Goal: Information Seeking & Learning: Learn about a topic

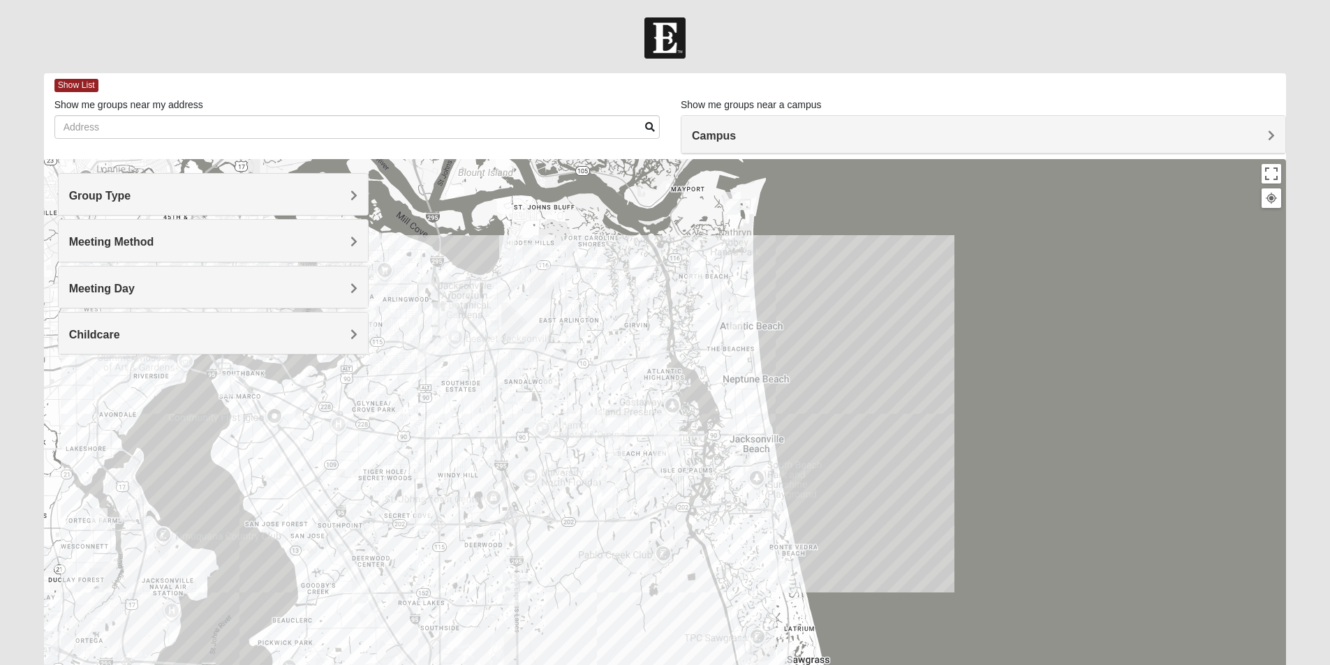
click at [131, 200] on span "Group Type" at bounding box center [100, 196] width 62 height 12
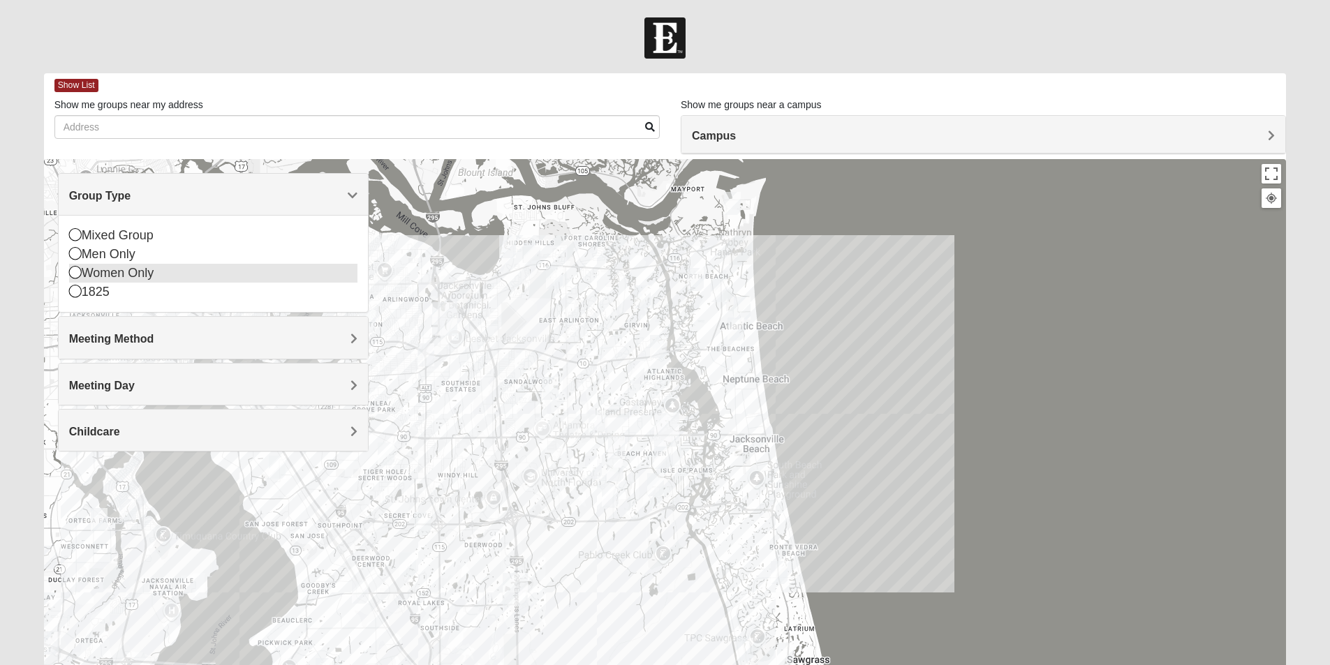
click at [76, 275] on icon at bounding box center [75, 272] width 13 height 13
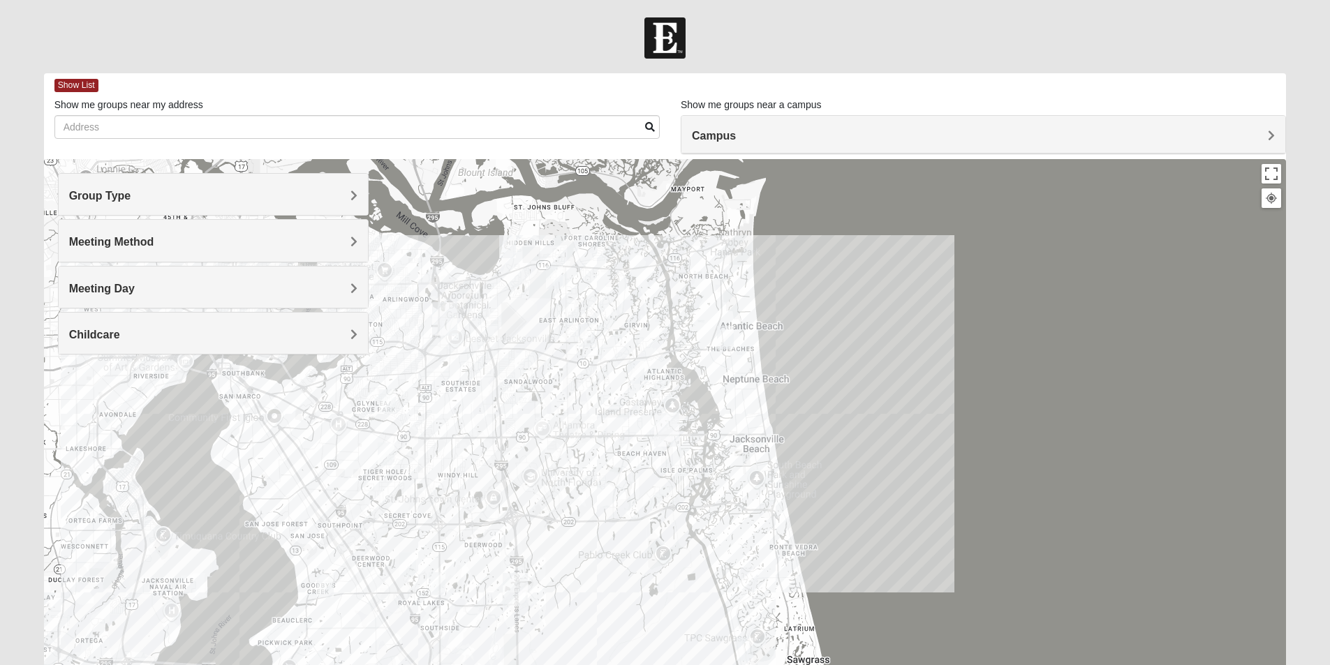
click at [154, 244] on span "Meeting Method" at bounding box center [111, 242] width 85 height 12
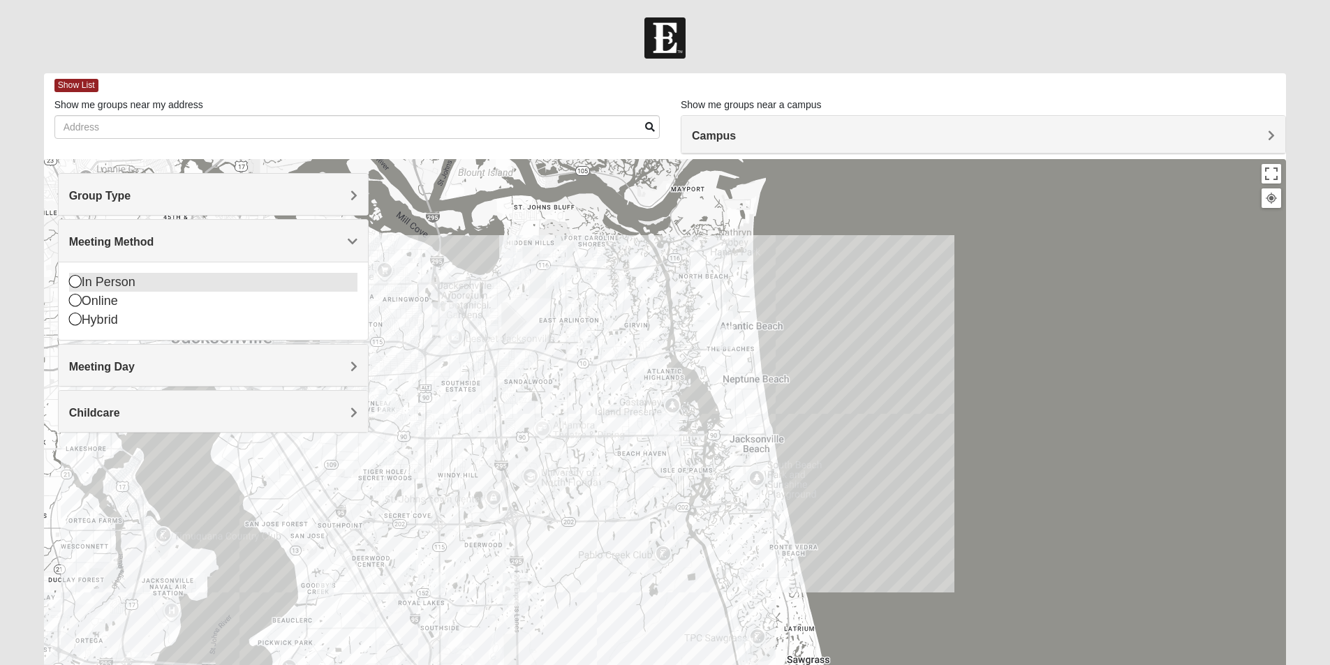
click at [75, 283] on icon at bounding box center [75, 281] width 13 height 13
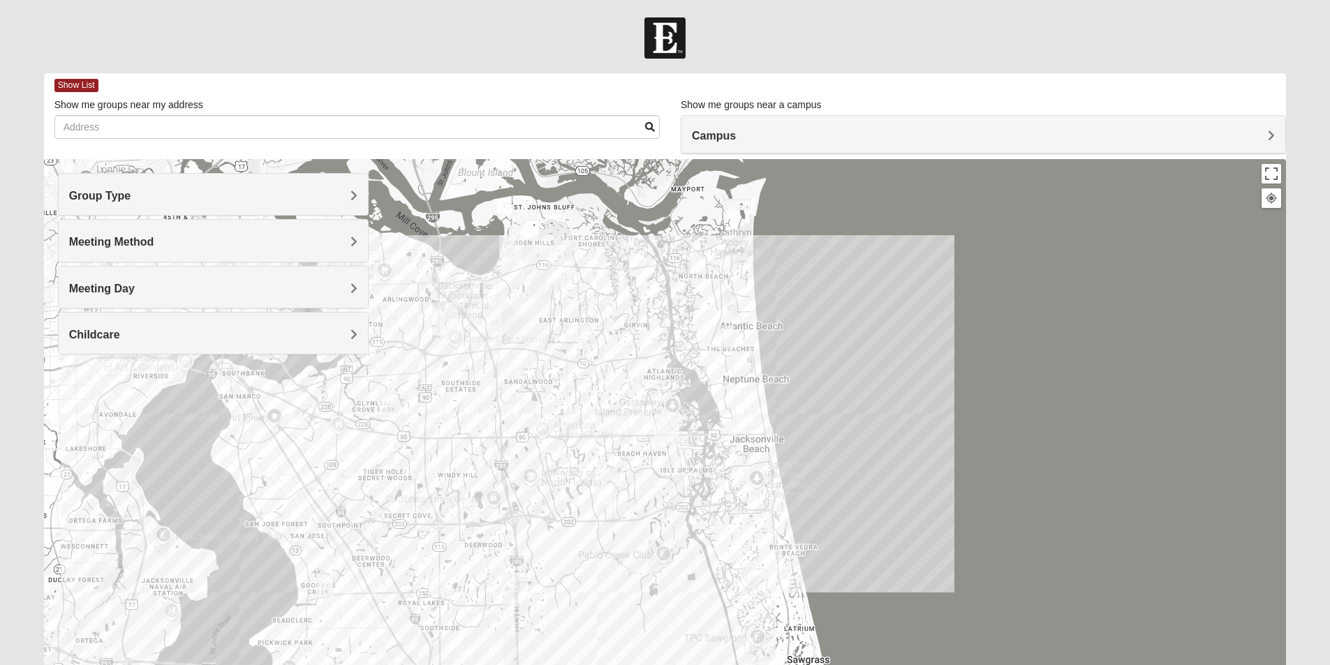
click at [665, 421] on img "San Pablo" at bounding box center [666, 430] width 25 height 34
click at [664, 387] on div "[STREET_ADDRESS]" at bounding box center [671, 395] width 222 height 21
click at [660, 427] on img "San Pablo" at bounding box center [666, 430] width 25 height 34
click at [1276, 135] on div "Campus" at bounding box center [983, 135] width 604 height 38
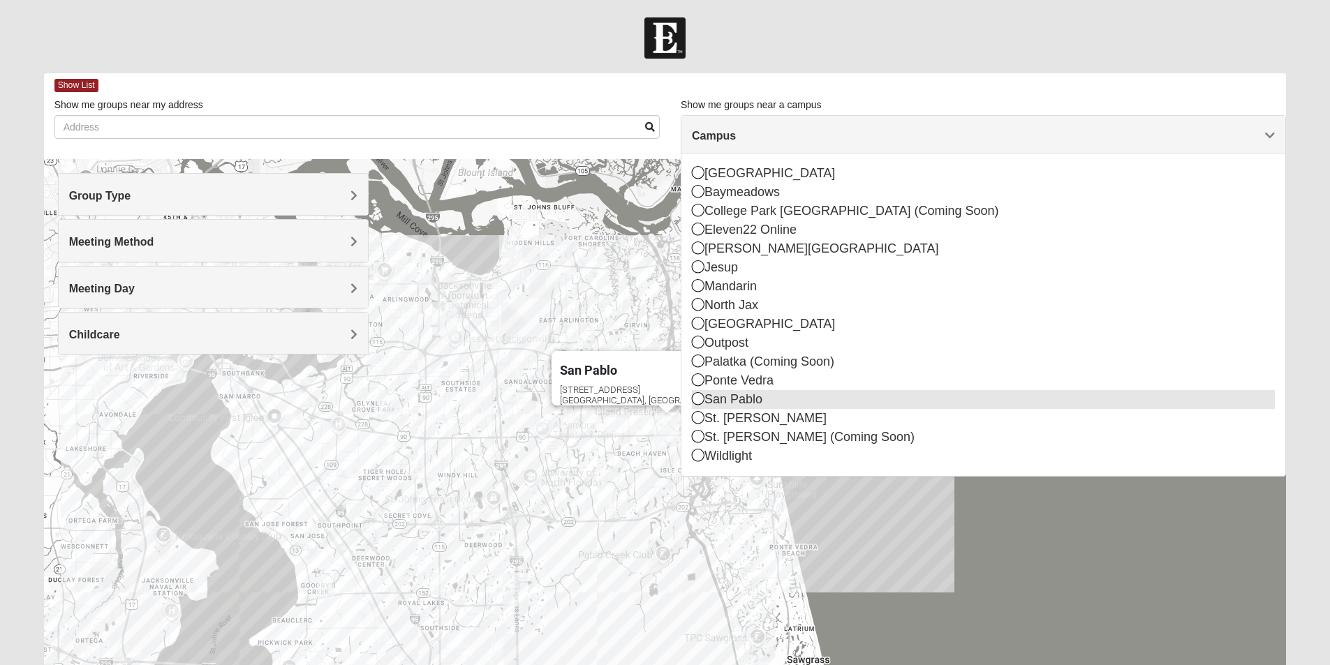
click at [703, 398] on icon at bounding box center [698, 398] width 13 height 13
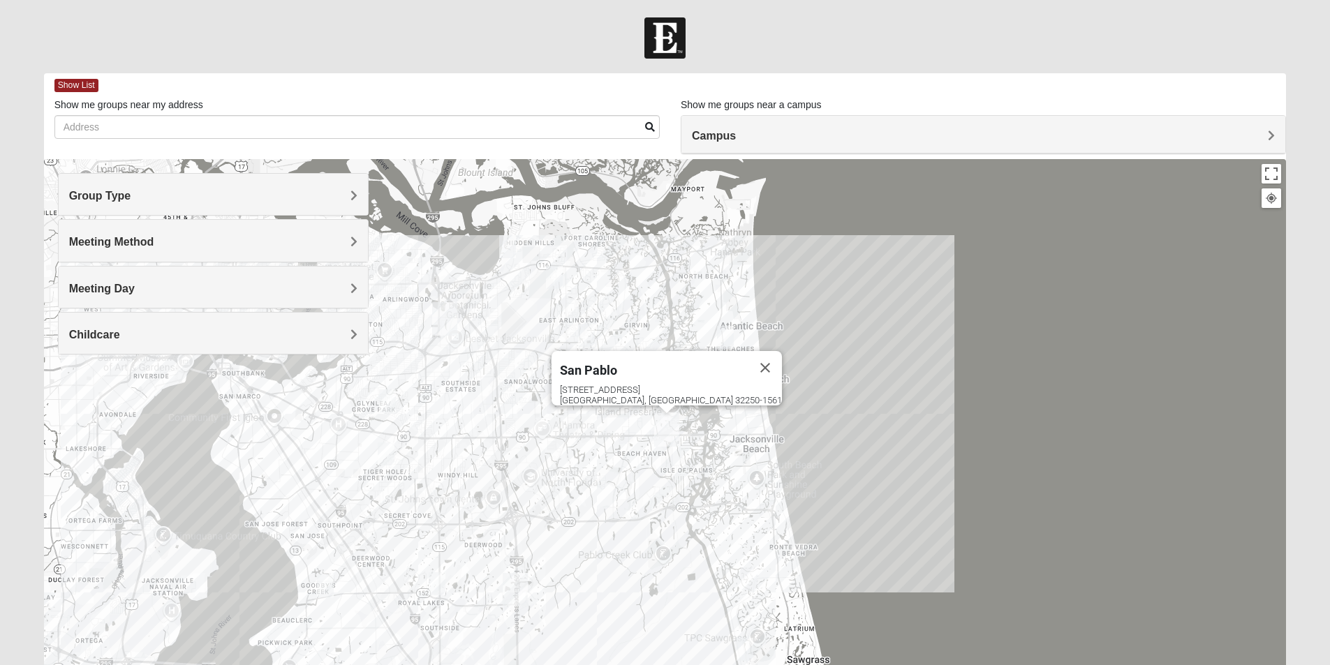
click at [945, 320] on div "[GEOGRAPHIC_DATA] [STREET_ADDRESS]" at bounding box center [665, 438] width 1243 height 559
click at [728, 339] on img "Womens Foran 32233" at bounding box center [725, 337] width 17 height 23
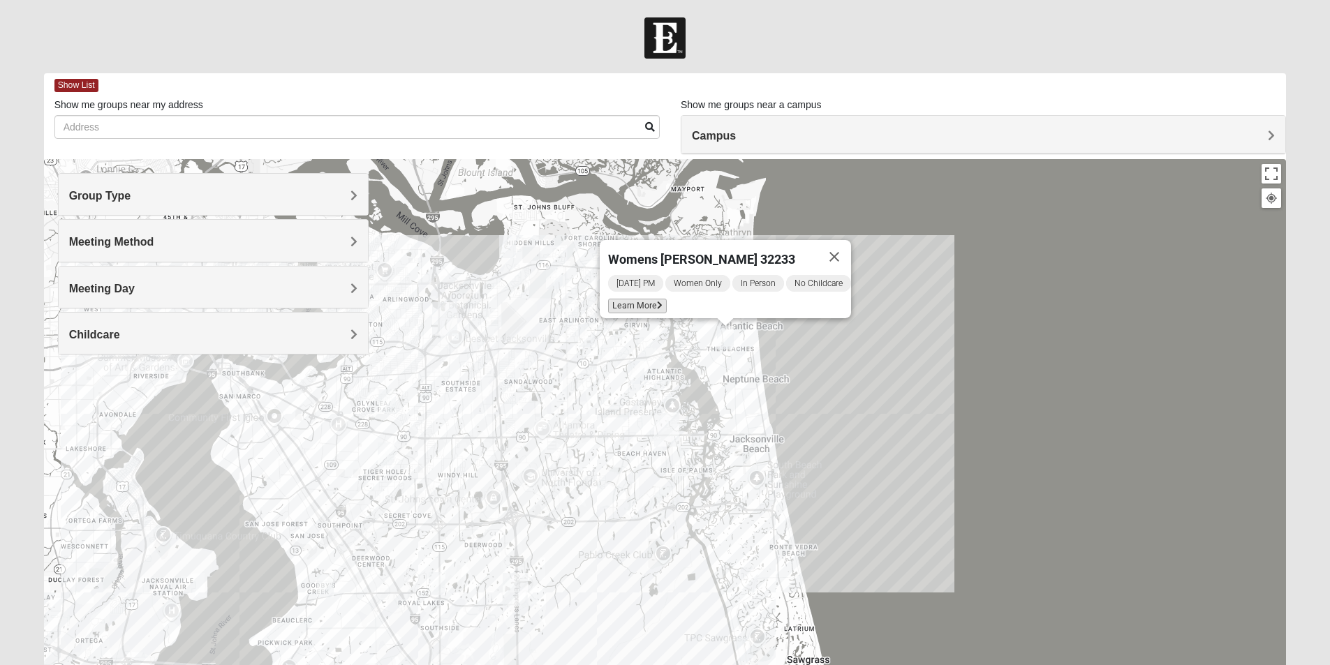
click at [657, 302] on icon at bounding box center [660, 306] width 6 height 8
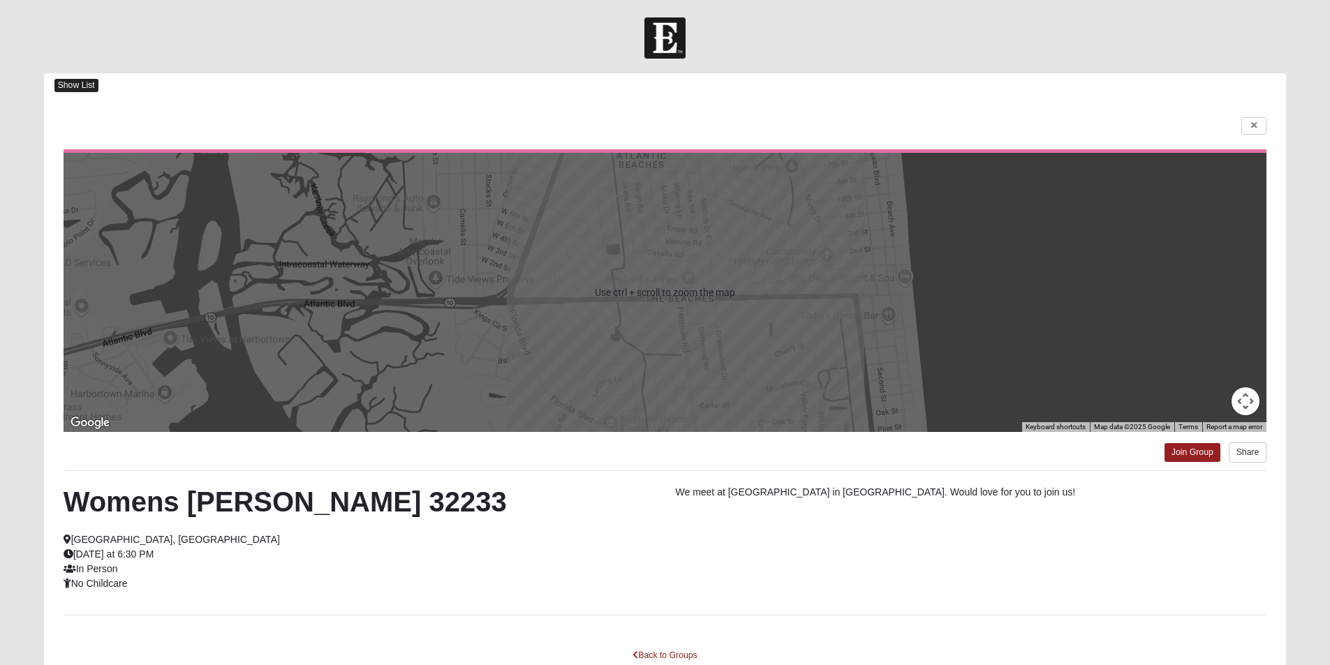
click at [76, 86] on span "Show List" at bounding box center [76, 85] width 44 height 13
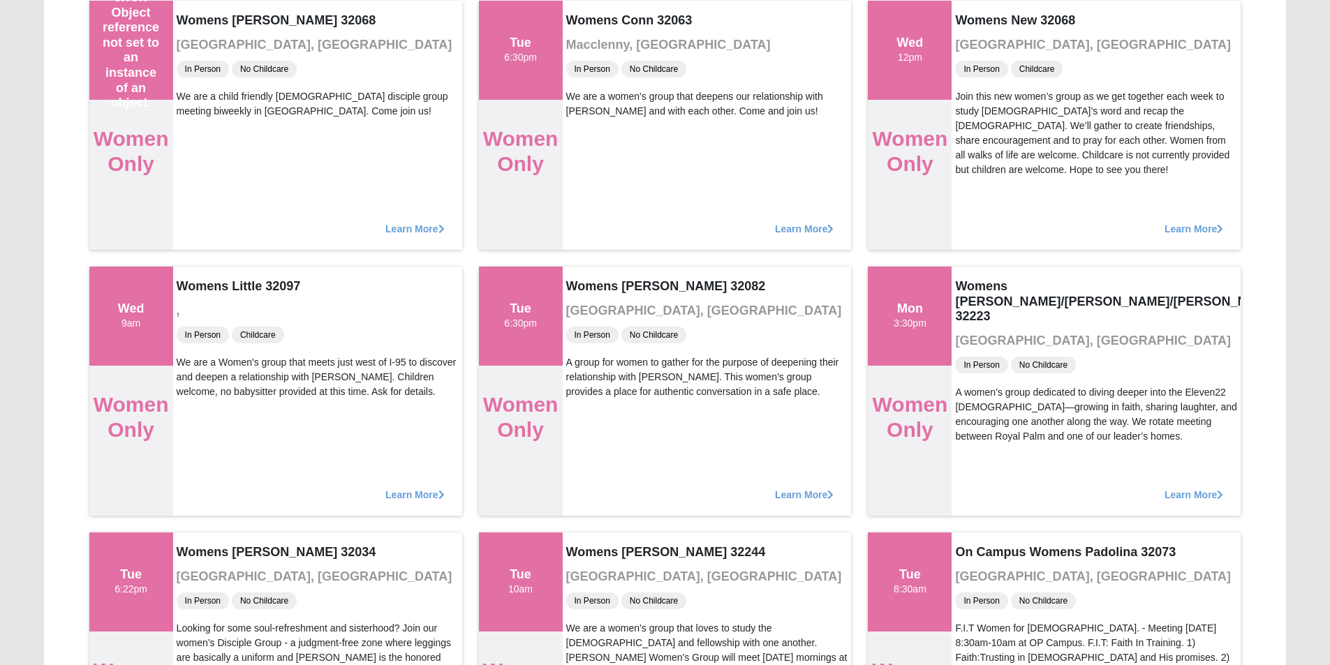
scroll to position [6074, 0]
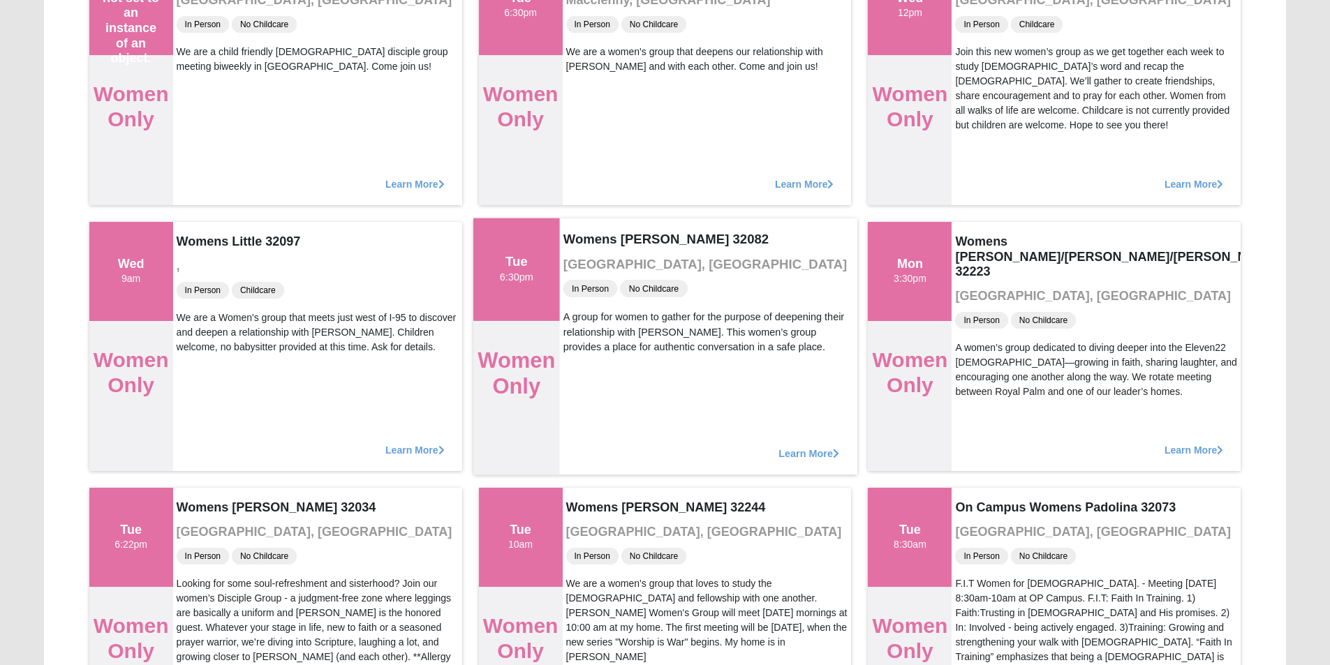
click at [804, 446] on span "Learn More" at bounding box center [808, 446] width 61 height 0
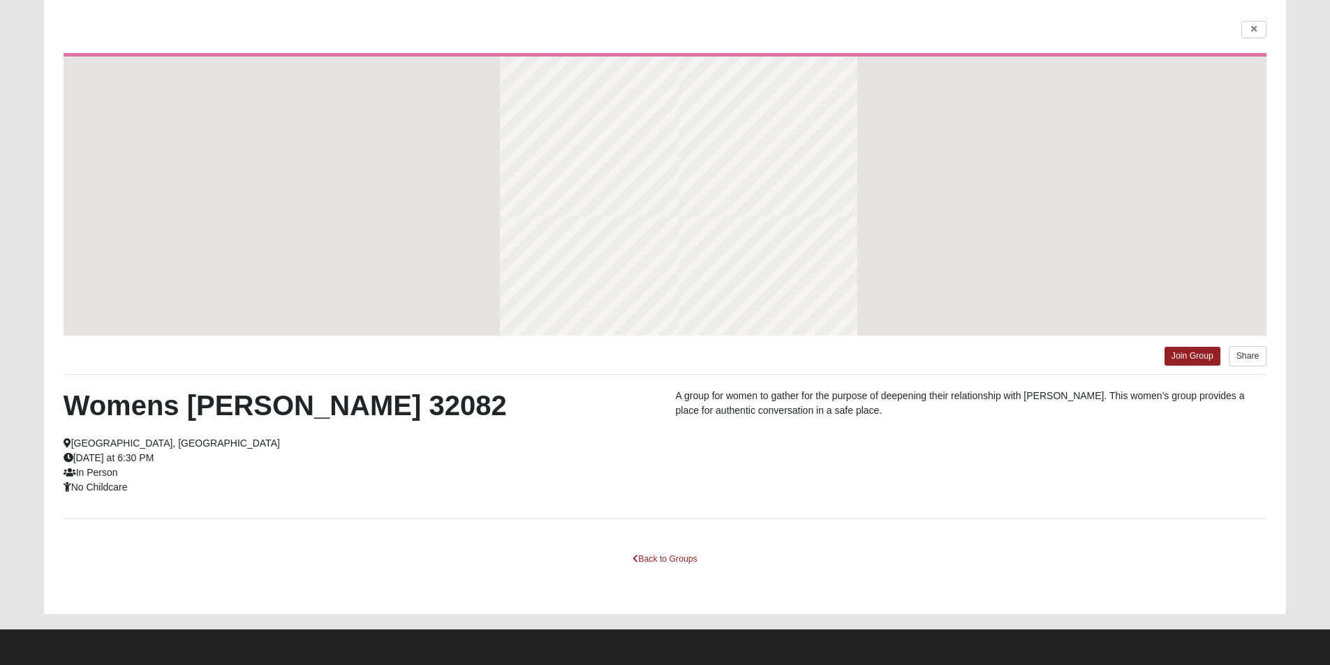
scroll to position [96, 0]
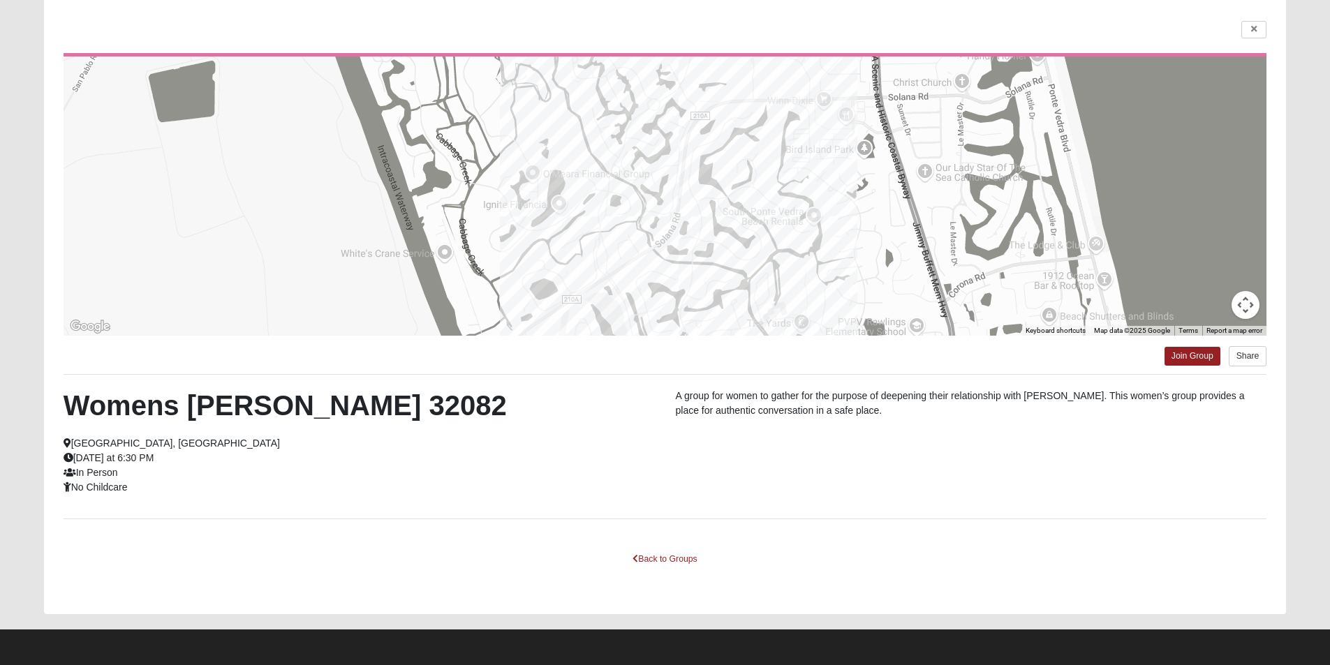
click at [1236, 303] on button "Map camera controls" at bounding box center [1246, 305] width 28 height 28
click at [1136, 270] on button "Move left" at bounding box center [1141, 270] width 28 height 28
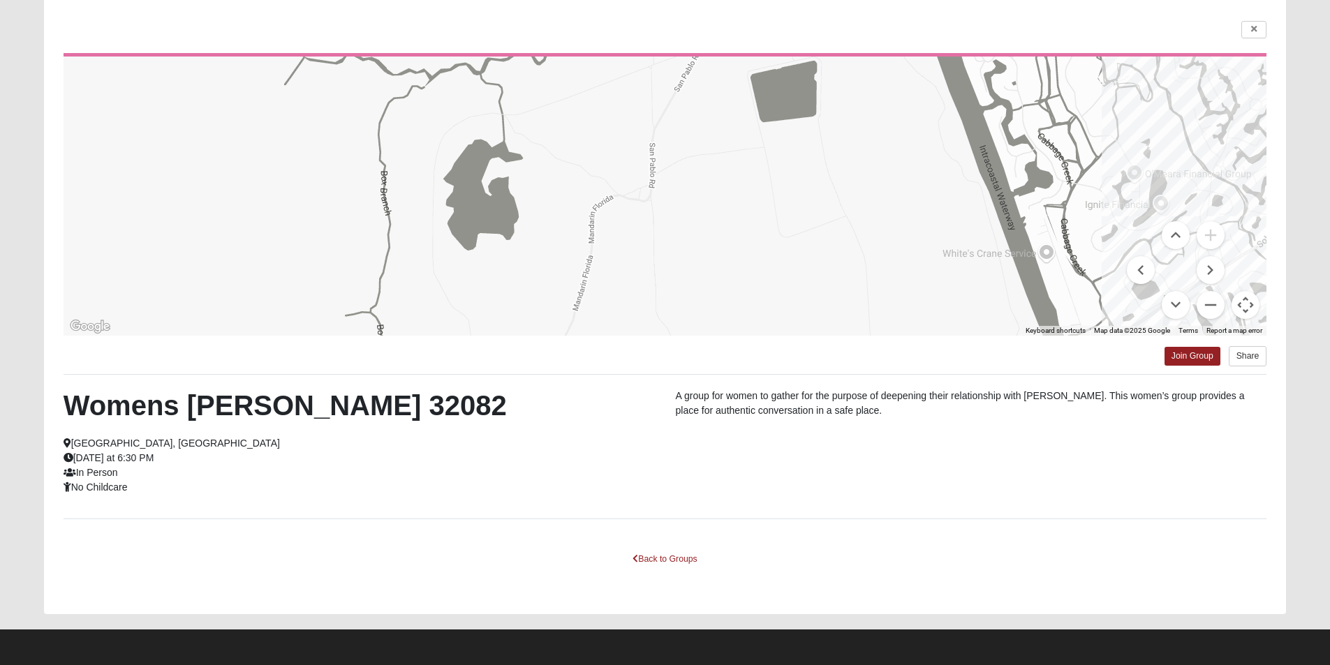
click at [1253, 307] on button "Map camera controls" at bounding box center [1246, 305] width 28 height 28
click at [1211, 268] on button "Move right" at bounding box center [1211, 270] width 28 height 28
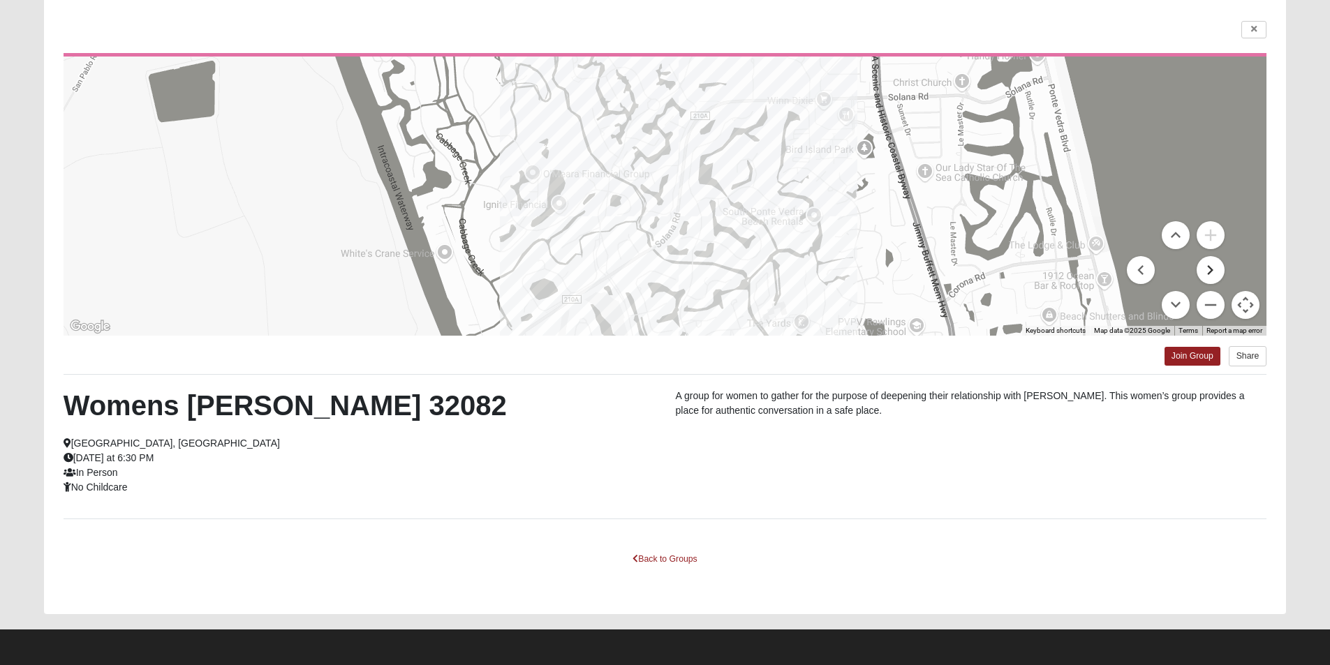
click at [1211, 268] on button "Move right" at bounding box center [1211, 270] width 28 height 28
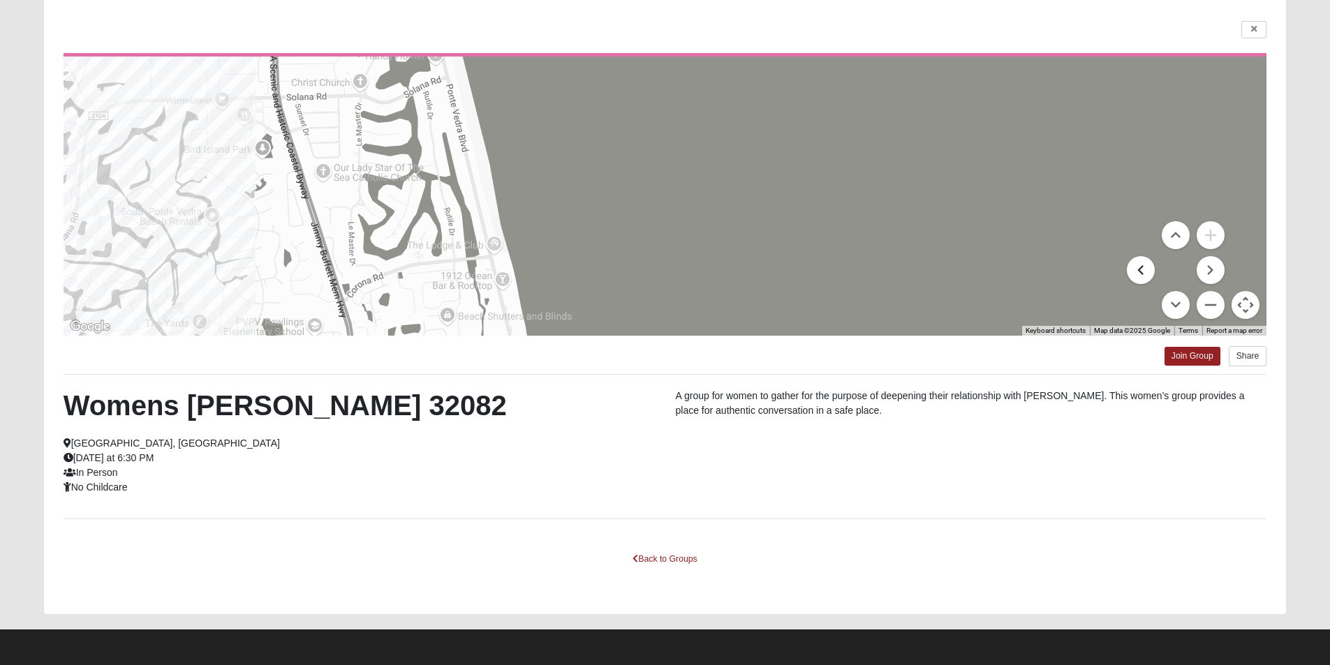
click at [1134, 273] on button "Move left" at bounding box center [1141, 270] width 28 height 28
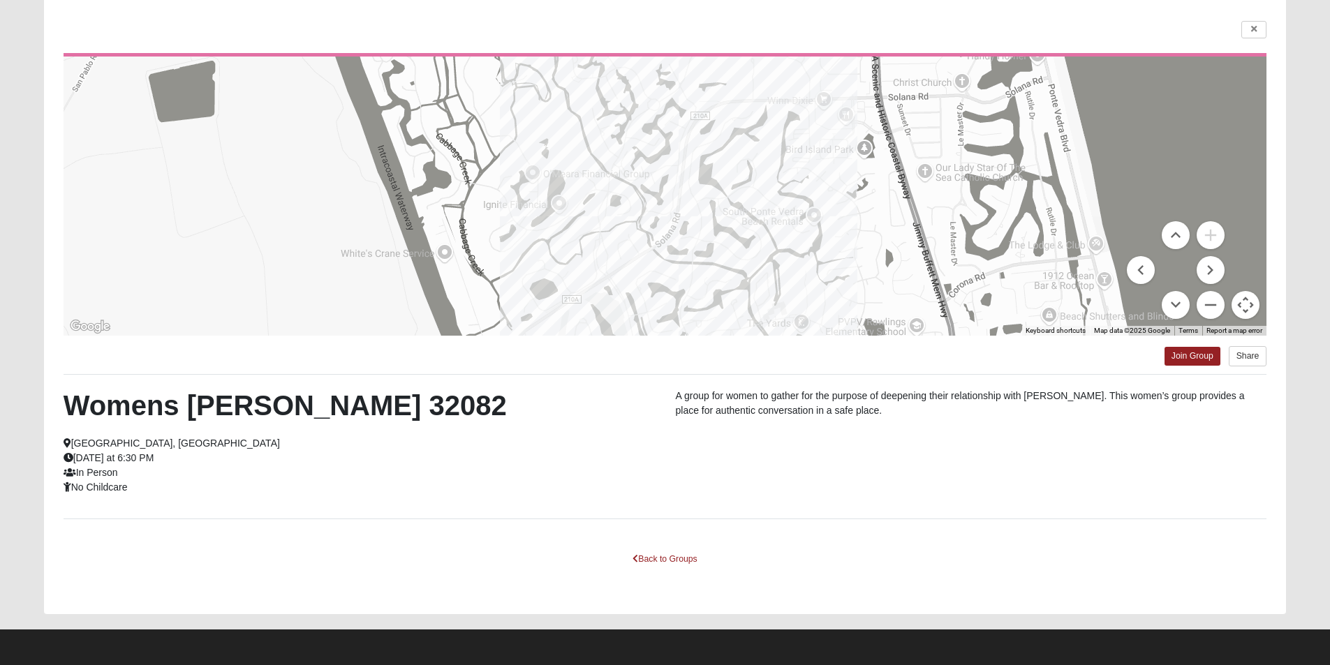
click at [681, 196] on div at bounding box center [666, 196] width 1204 height 279
click at [660, 556] on link "Back to Groups" at bounding box center [664, 560] width 82 height 22
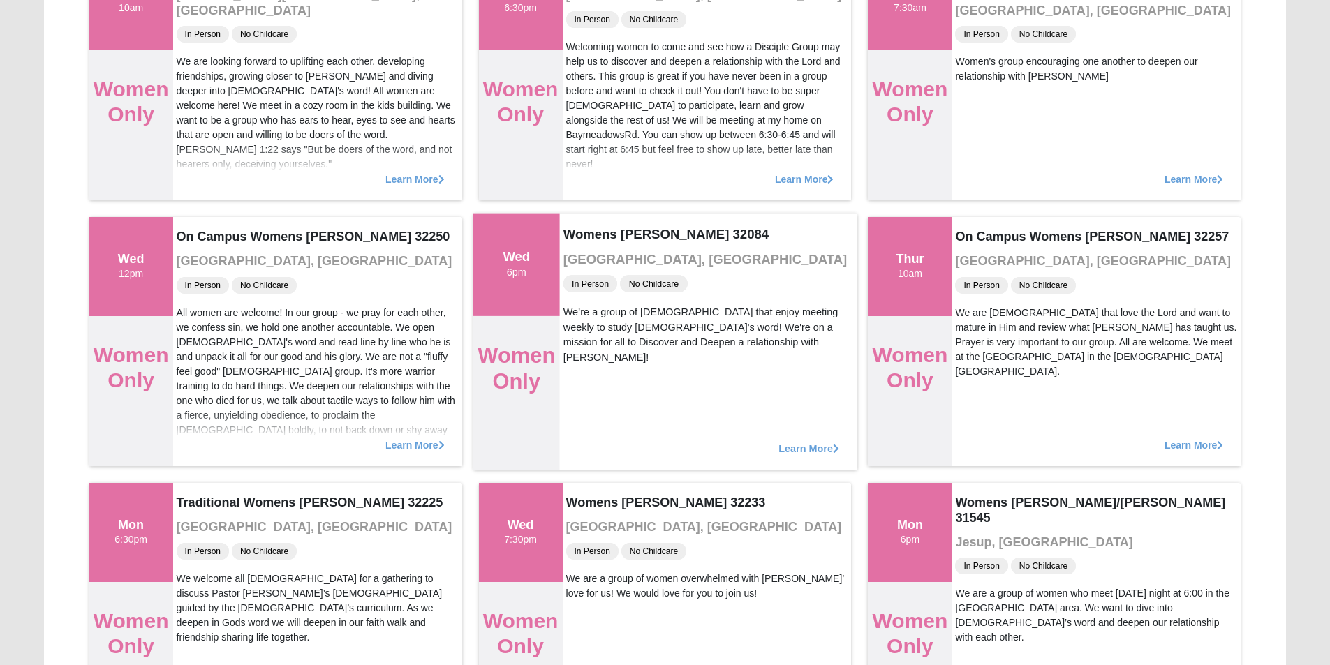
scroll to position [0, 0]
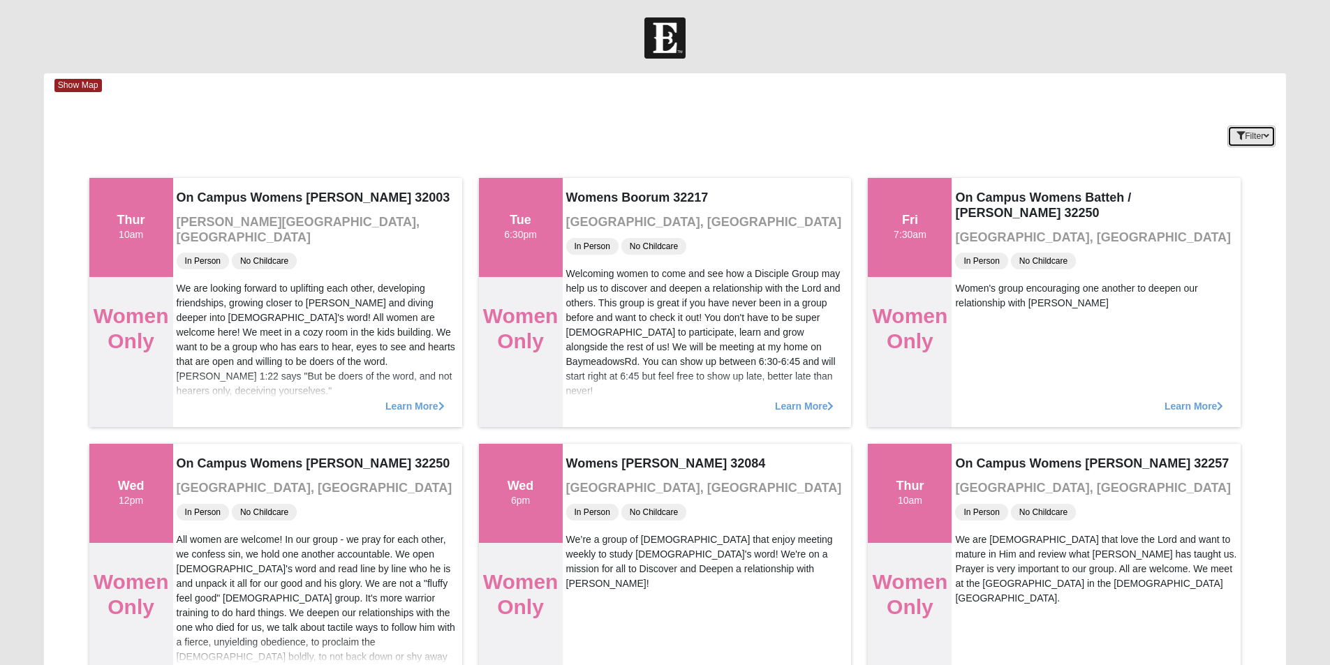
click at [1266, 138] on icon "button" at bounding box center [1267, 136] width 6 height 8
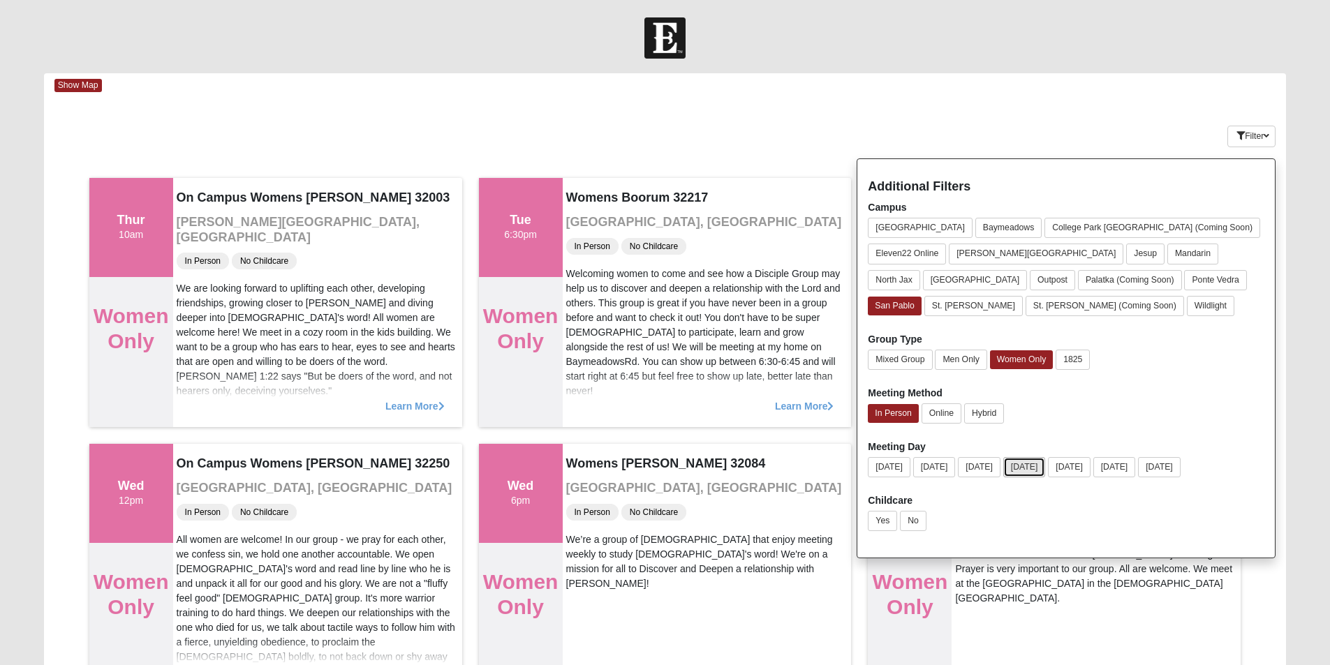
click at [1036, 464] on button "[DATE]" at bounding box center [1024, 467] width 43 height 20
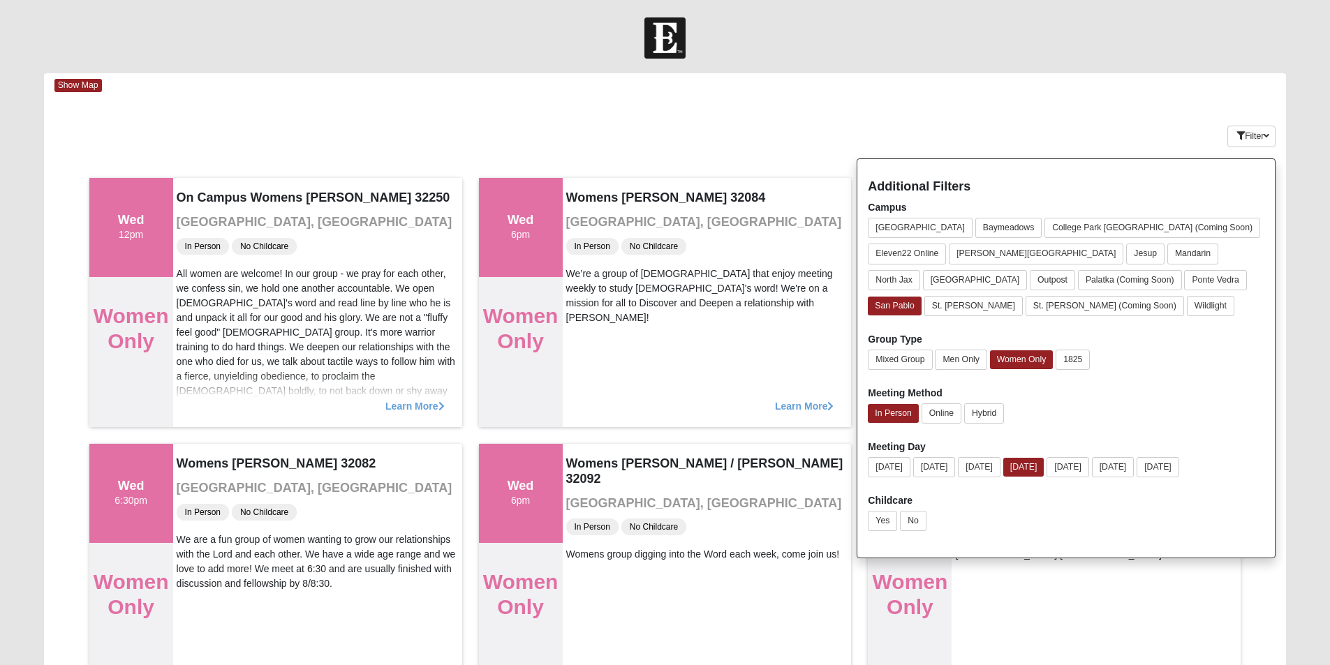
click at [1174, 373] on div "Mixed Group Men Only Women Only 1825" at bounding box center [1066, 363] width 397 height 26
click at [1214, 408] on div "In Person Online Hybrid" at bounding box center [1066, 417] width 397 height 26
click at [796, 122] on div "Keywords Filter Additional Filters Campus [GEOGRAPHIC_DATA] [GEOGRAPHIC_DATA] […" at bounding box center [665, 133] width 1243 height 51
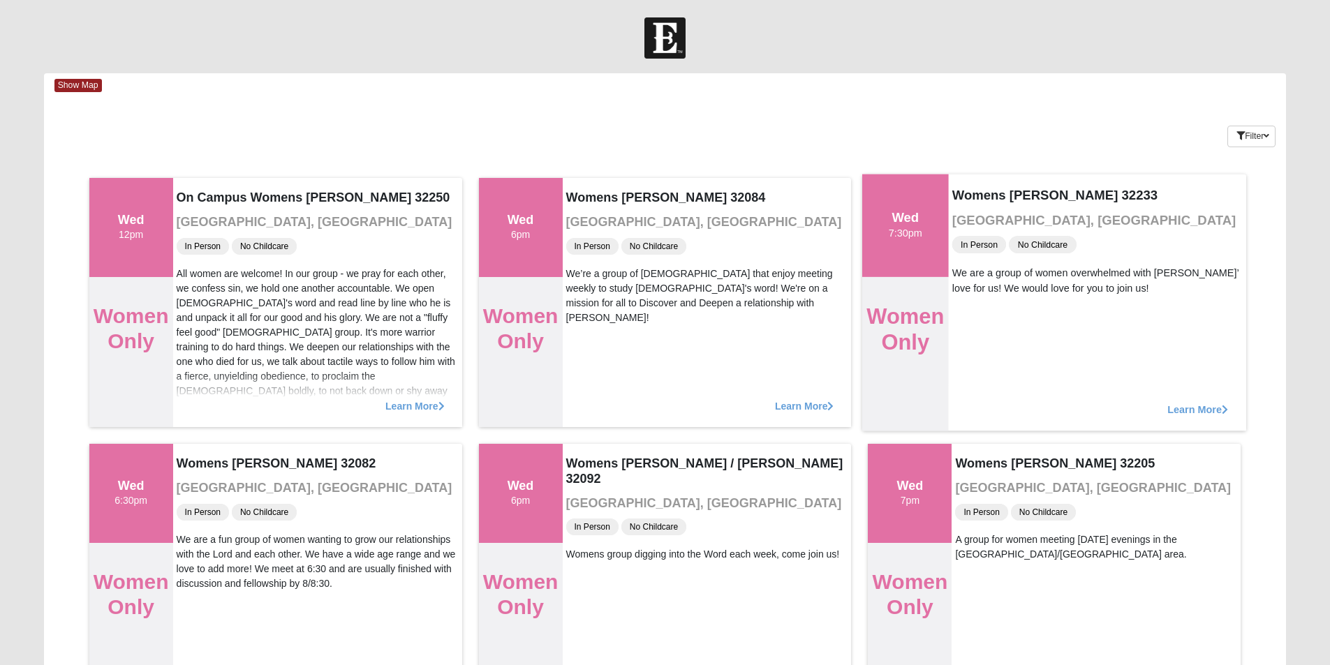
click at [1180, 402] on span "Learn More" at bounding box center [1198, 402] width 61 height 0
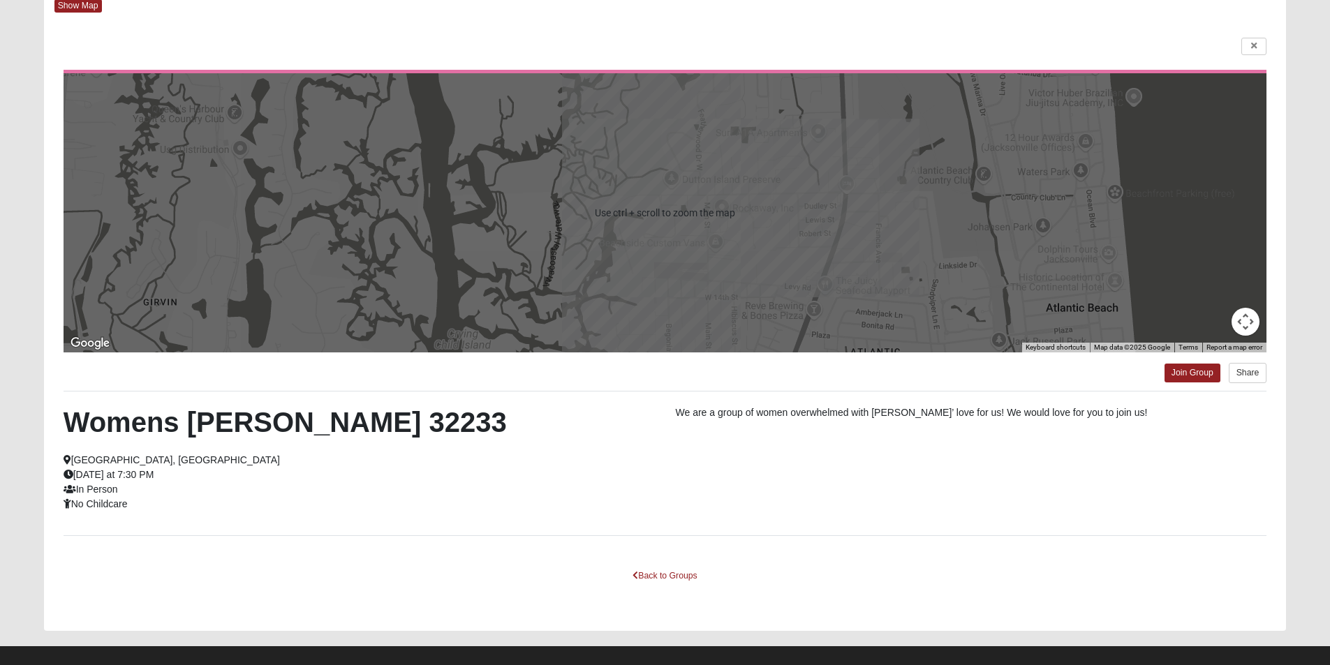
scroll to position [96, 0]
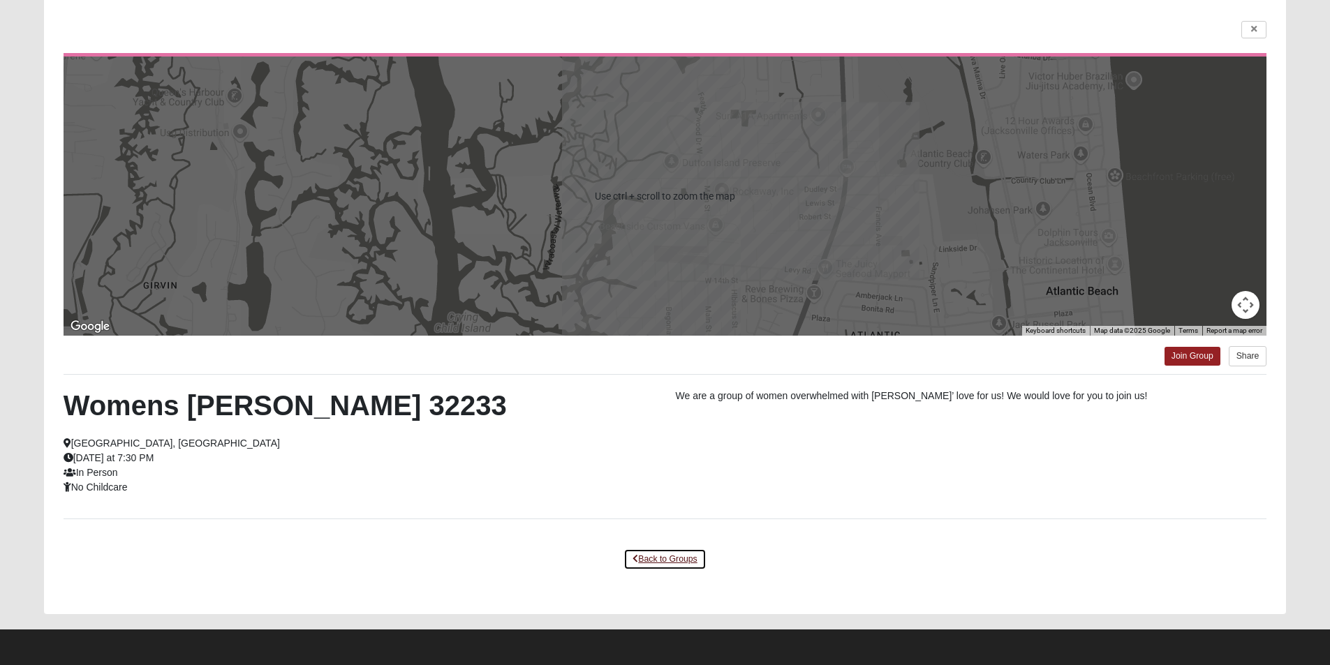
click at [660, 557] on link "Back to Groups" at bounding box center [664, 560] width 82 height 22
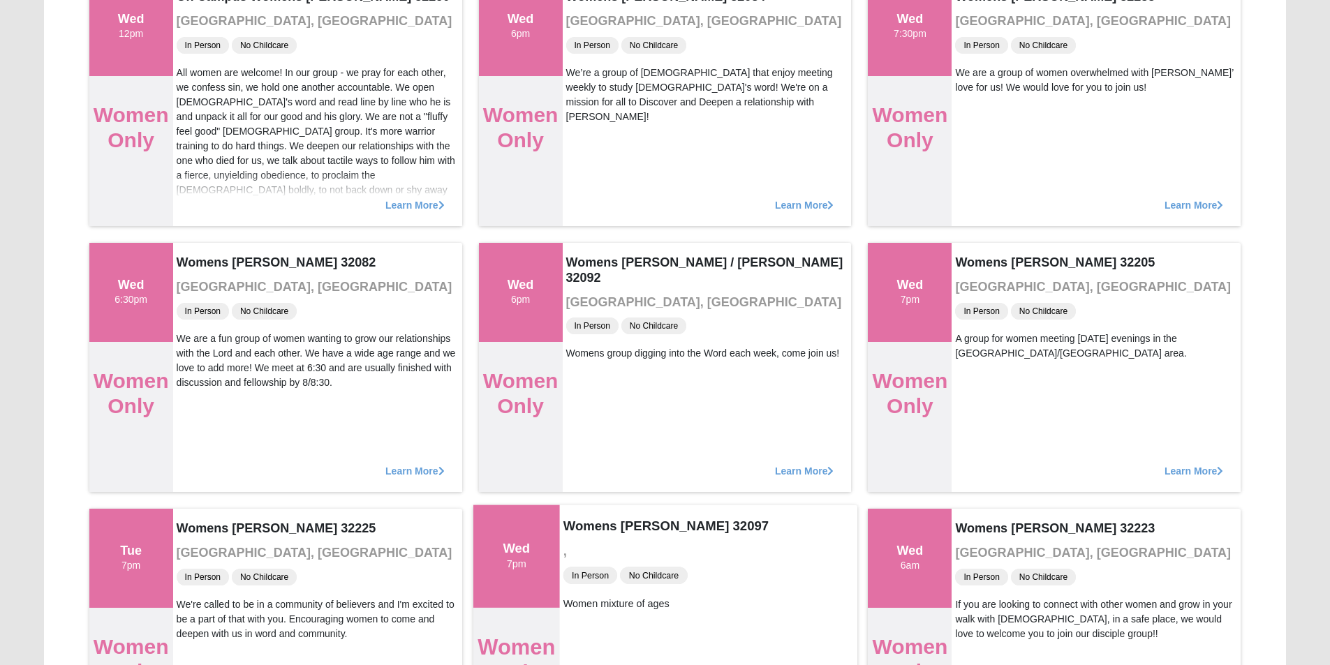
scroll to position [166, 0]
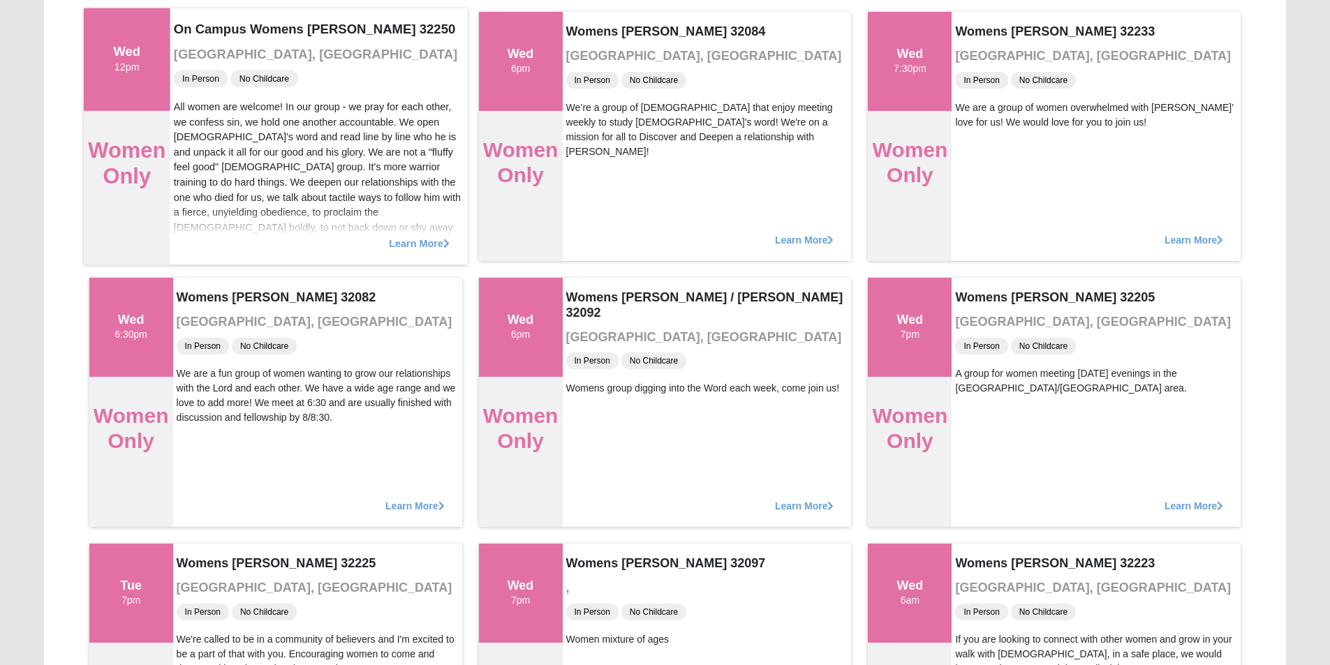
click at [425, 236] on span "Learn More" at bounding box center [419, 236] width 61 height 0
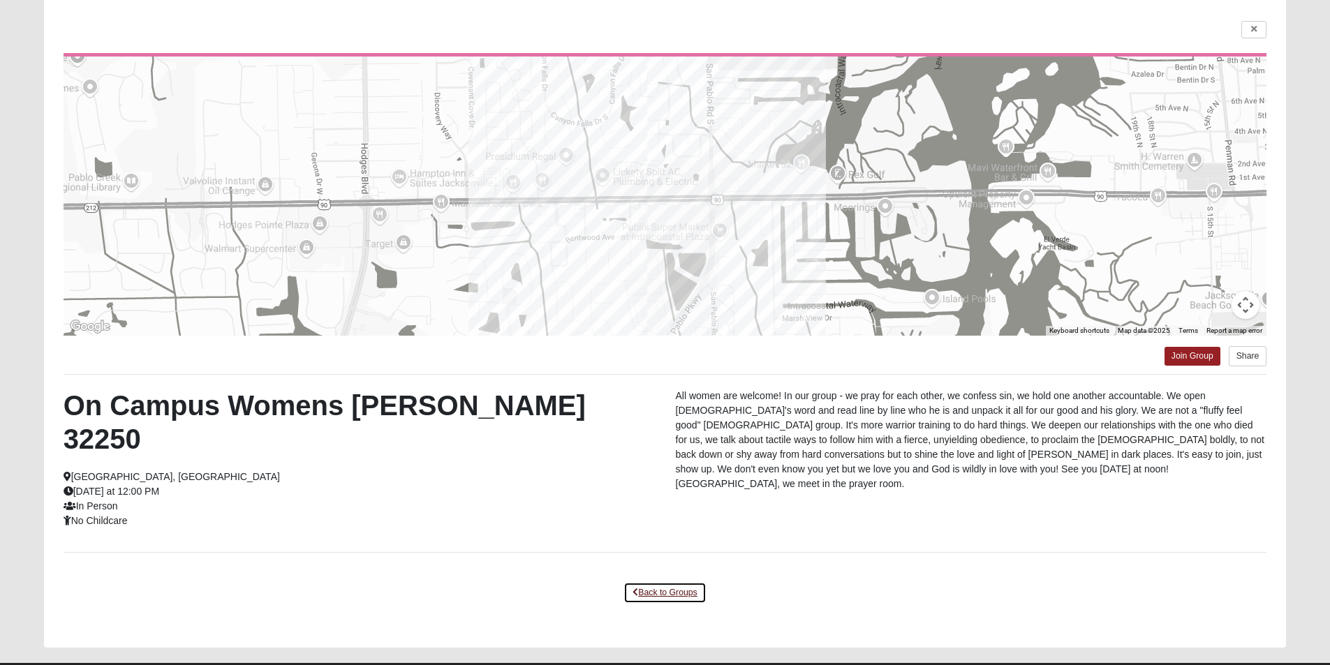
click at [658, 582] on link "Back to Groups" at bounding box center [664, 593] width 82 height 22
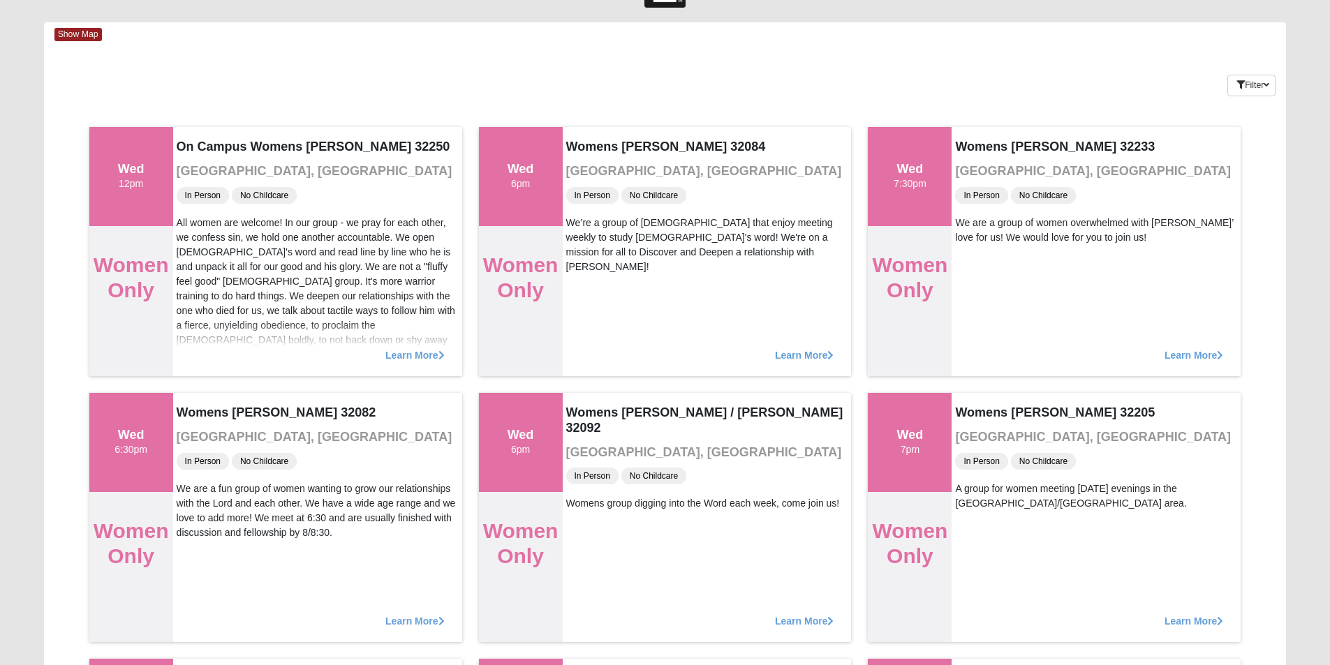
scroll to position [0, 0]
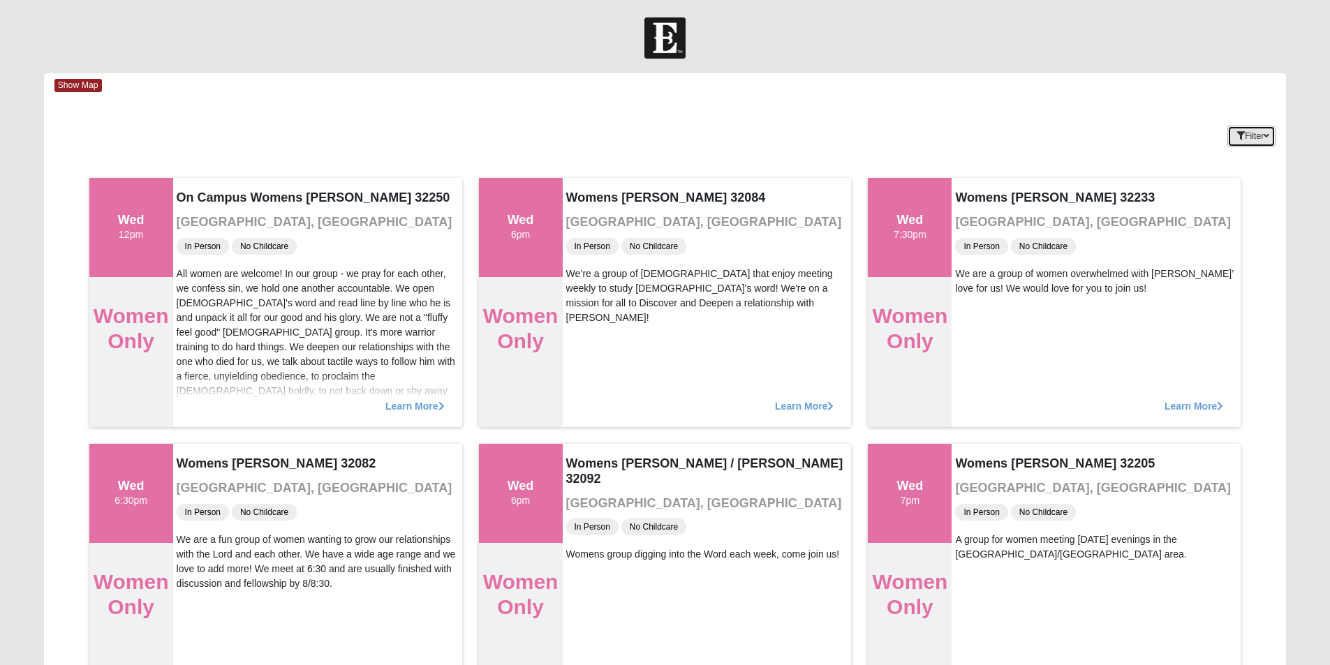
click at [1271, 140] on button "Filter" at bounding box center [1251, 137] width 48 height 22
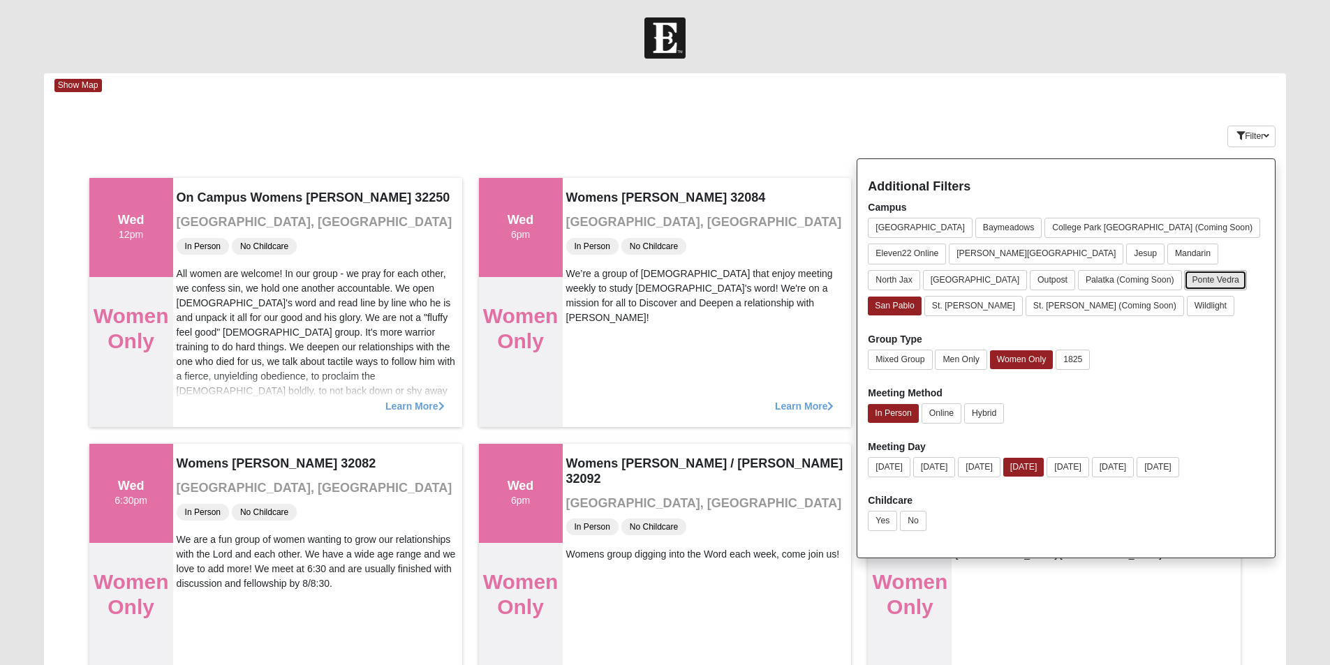
click at [1184, 281] on button "Ponte Vedra" at bounding box center [1215, 280] width 62 height 20
click at [1100, 119] on div "Filter Additional Filters Campus [GEOGRAPHIC_DATA] [GEOGRAPHIC_DATA] [GEOGRAPHI…" at bounding box center [1182, 133] width 207 height 51
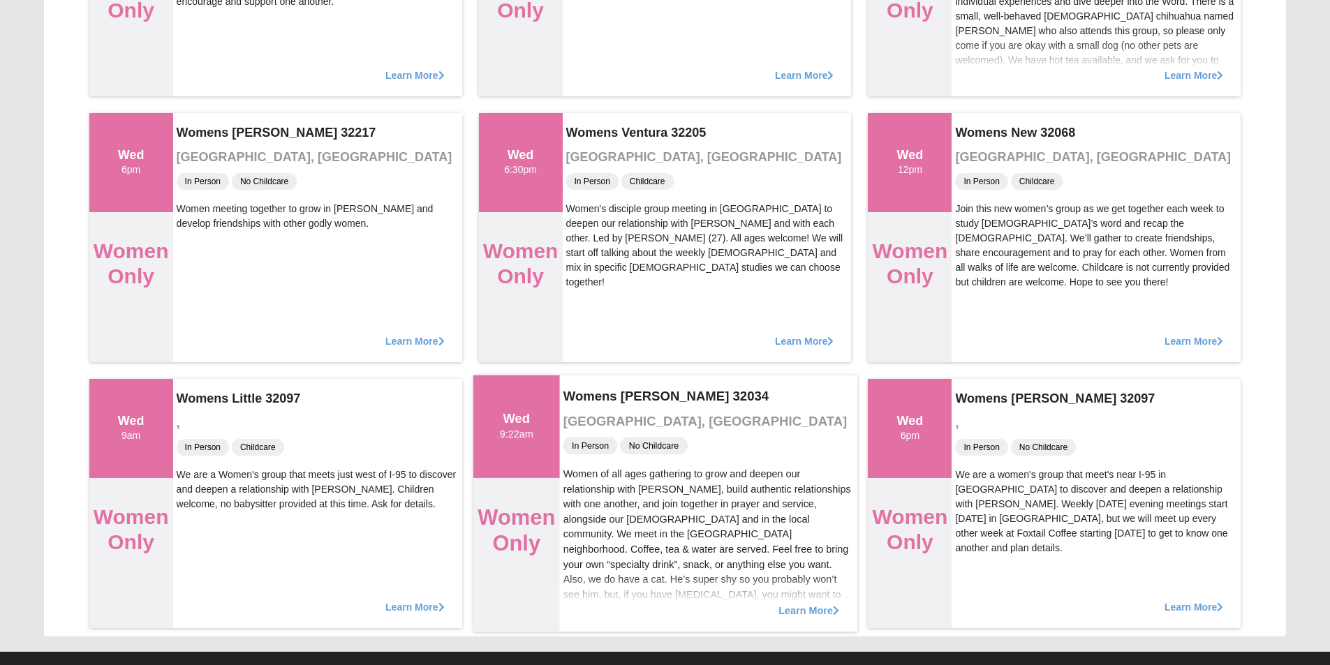
scroll to position [1949, 0]
